Goal: Use online tool/utility: Utilize a website feature to perform a specific function

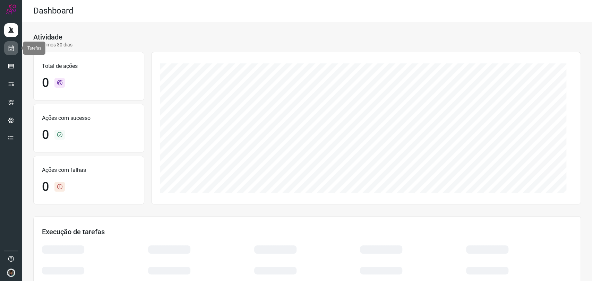
click at [12, 50] on icon at bounding box center [11, 48] width 7 height 7
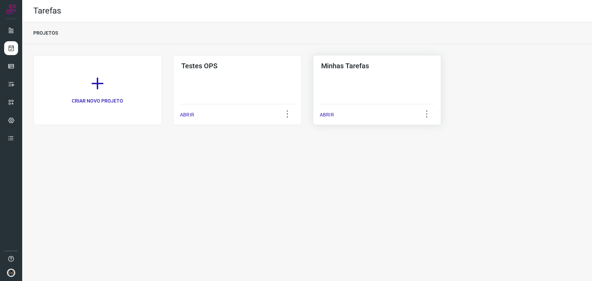
click at [395, 87] on div "Minhas Tarefas ABRIR" at bounding box center [377, 90] width 129 height 70
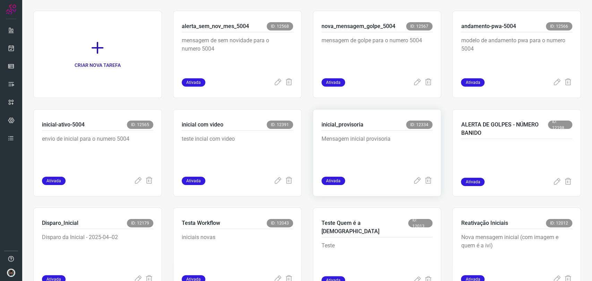
scroll to position [77, 0]
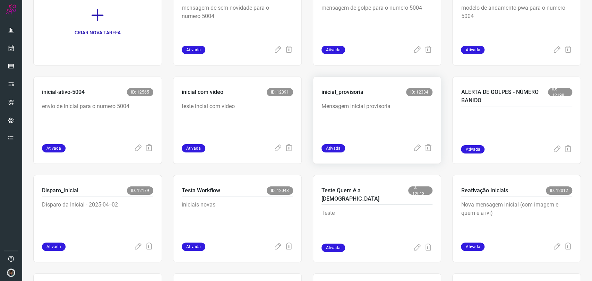
click at [367, 113] on p "Mensagem inicial provisoria" at bounding box center [374, 119] width 104 height 35
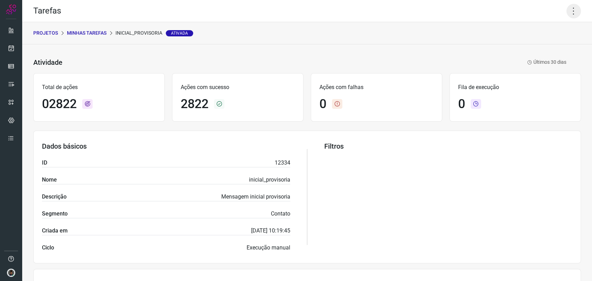
click at [571, 13] on icon at bounding box center [574, 11] width 15 height 15
click at [547, 46] on li "Executar" at bounding box center [543, 45] width 63 height 11
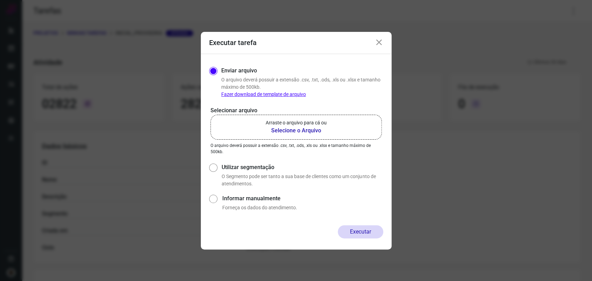
drag, startPoint x: 311, startPoint y: 147, endPoint x: 314, endPoint y: 135, distance: 12.0
click at [312, 145] on p "O arquivo deverá possuir a extensão .csv, .txt, .ods, .xls ou .xlsx e tamanho m…" at bounding box center [296, 149] width 171 height 12
click at [313, 131] on b "Selecione o Arquivo" at bounding box center [296, 131] width 61 height 8
click at [0, 0] on input "Arraste o arquivo para cá ou Selecione o Arquivo" at bounding box center [0, 0] width 0 height 0
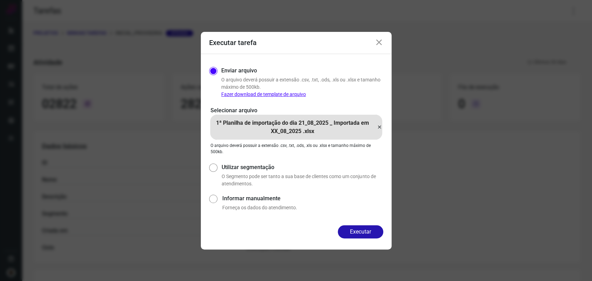
click at [380, 128] on icon at bounding box center [380, 127] width 6 height 8
click at [0, 0] on input "1ª Planilha de importação do dia 21_08_2025 _ Importada em XX_08_2025 .xlsx" at bounding box center [0, 0] width 0 height 0
click at [345, 231] on button "Executar" at bounding box center [360, 232] width 45 height 13
